Goal: Task Accomplishment & Management: Manage account settings

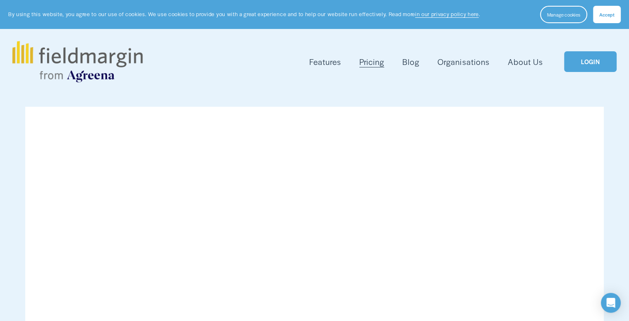
click at [610, 14] on span "Accept" at bounding box center [606, 14] width 15 height 7
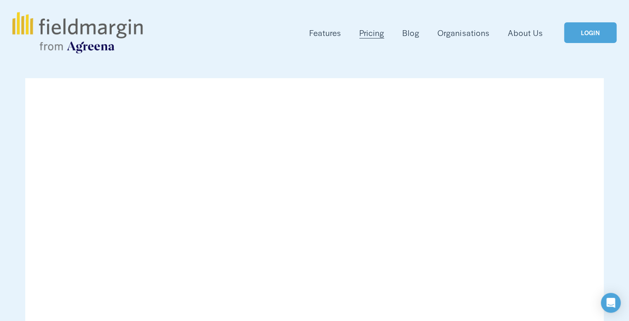
click at [584, 30] on link "LOGIN" at bounding box center [590, 32] width 52 height 21
